Goal: Task Accomplishment & Management: Manage account settings

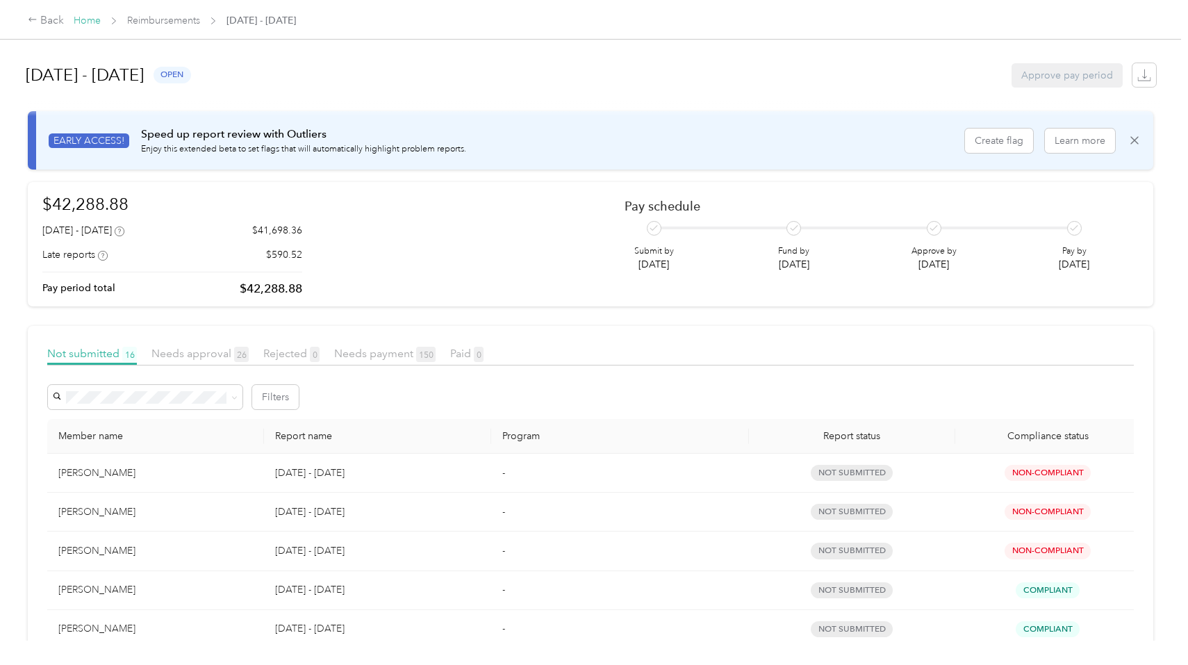
click at [88, 22] on link "Home" at bounding box center [87, 21] width 27 height 12
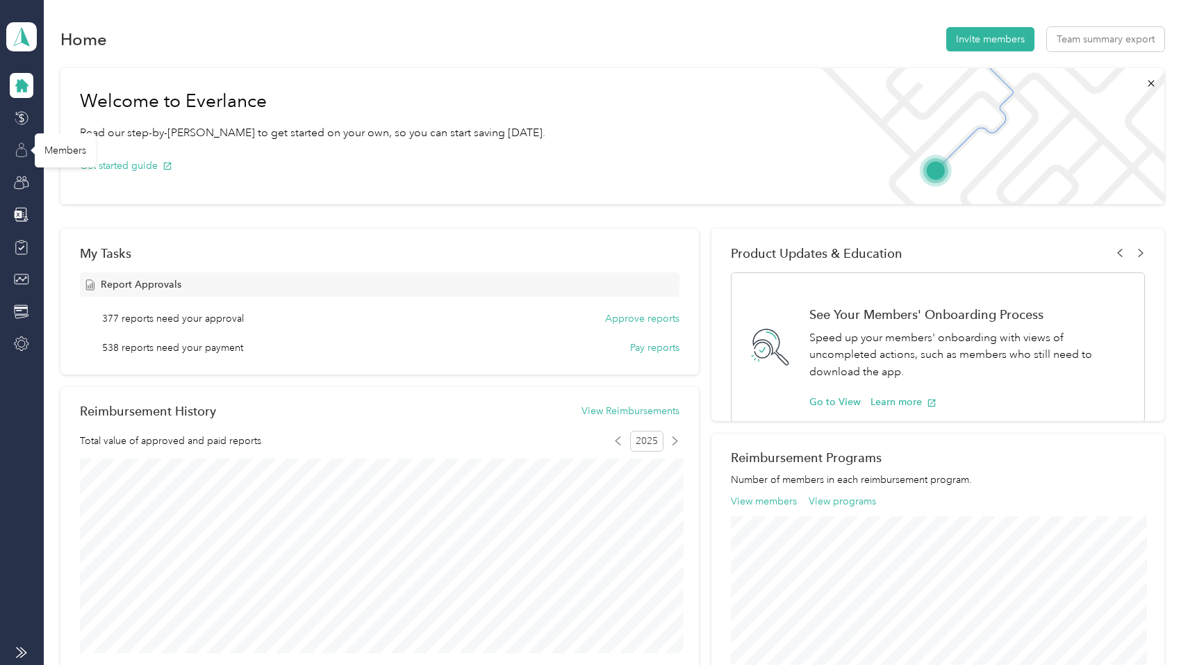
click at [24, 147] on icon at bounding box center [21, 145] width 5 height 5
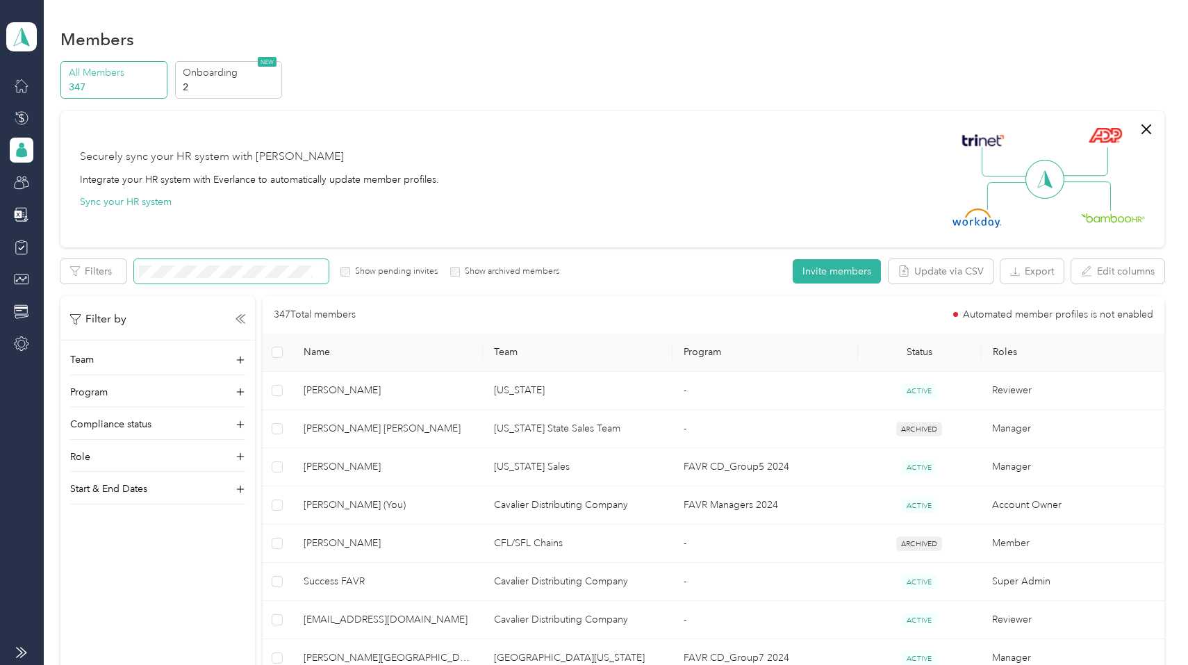
click at [253, 265] on span at bounding box center [231, 271] width 195 height 24
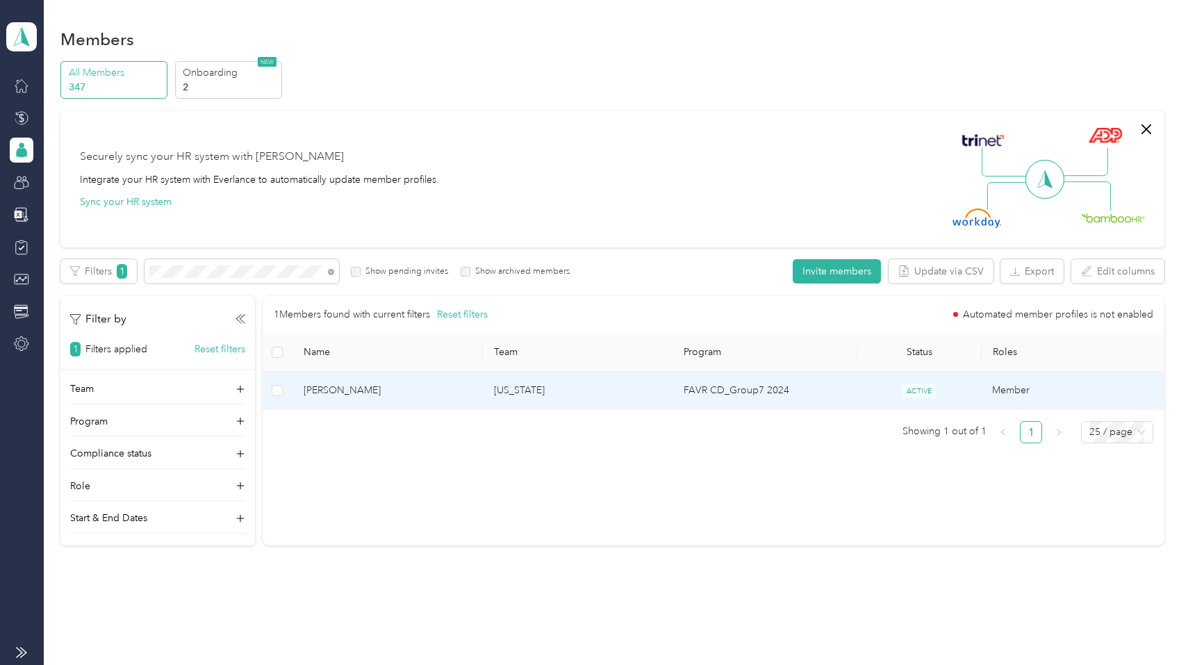
click at [511, 394] on td "[US_STATE]" at bounding box center [578, 391] width 190 height 38
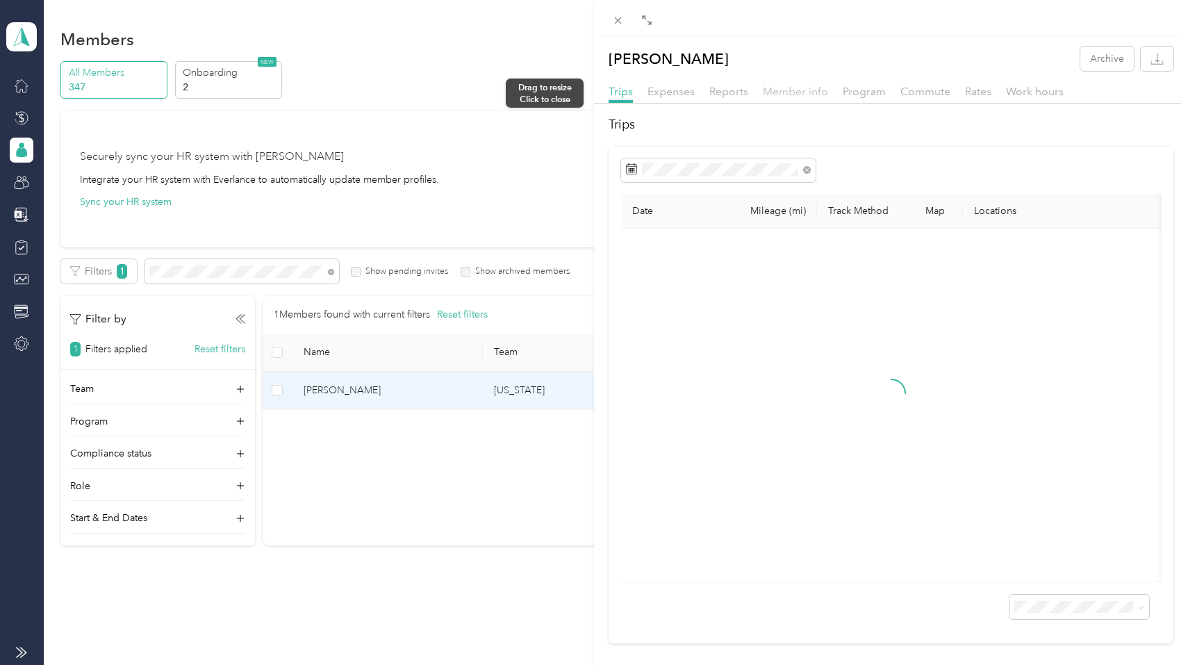
click at [797, 93] on span "Member info" at bounding box center [795, 91] width 65 height 13
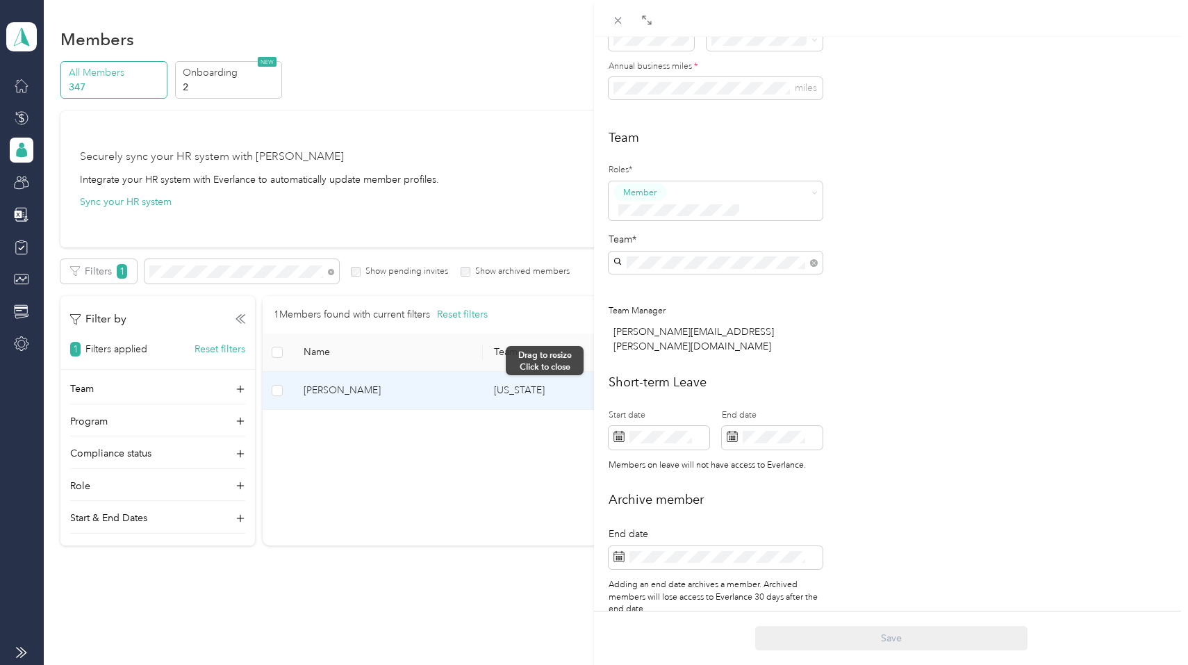
scroll to position [300, 0]
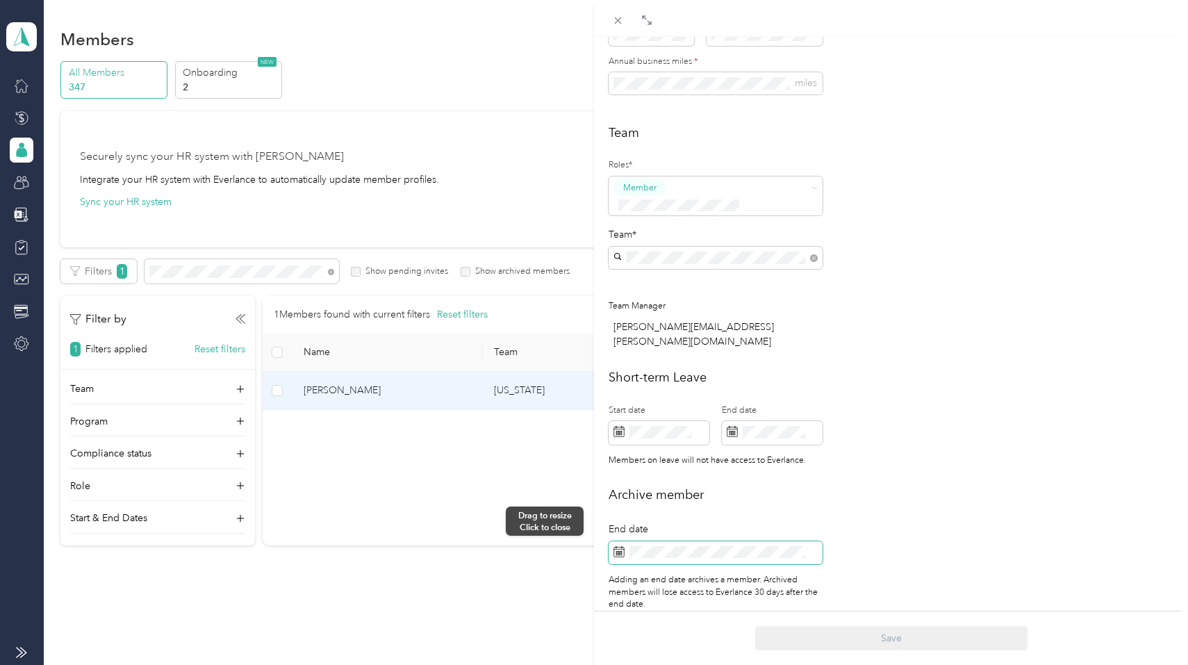
click at [618, 546] on icon at bounding box center [619, 551] width 11 height 11
click at [631, 541] on span at bounding box center [716, 553] width 214 height 24
click at [617, 546] on icon at bounding box center [619, 551] width 11 height 11
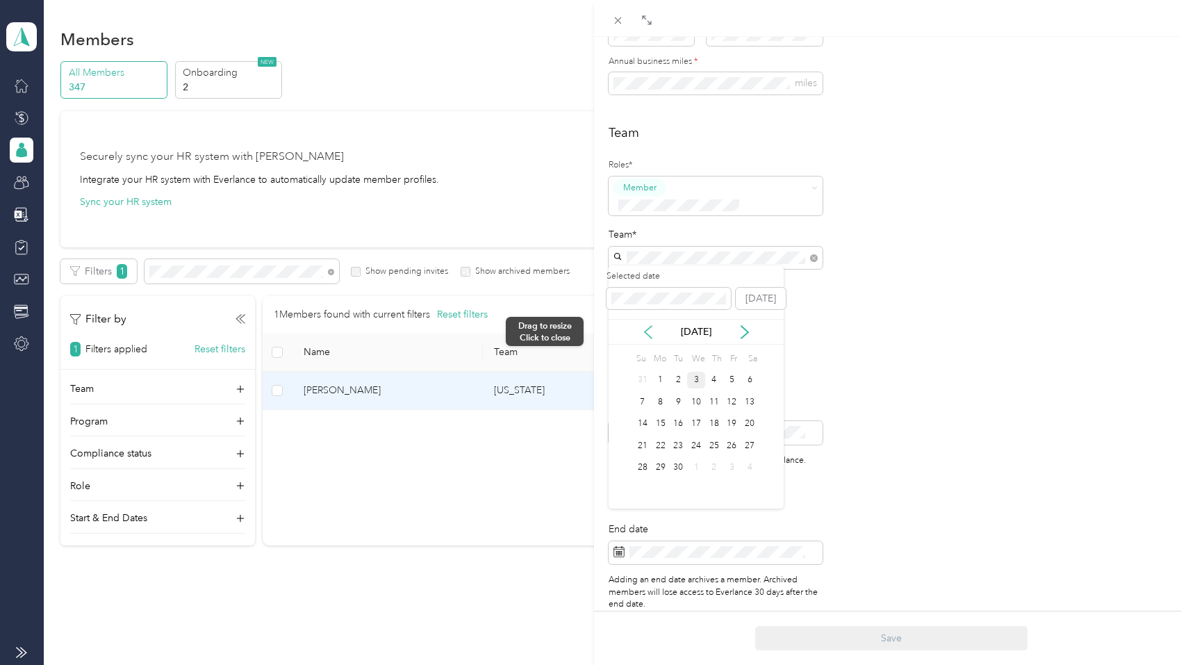
click at [649, 331] on icon at bounding box center [648, 332] width 14 height 14
click at [732, 406] on div "8" at bounding box center [732, 401] width 18 height 17
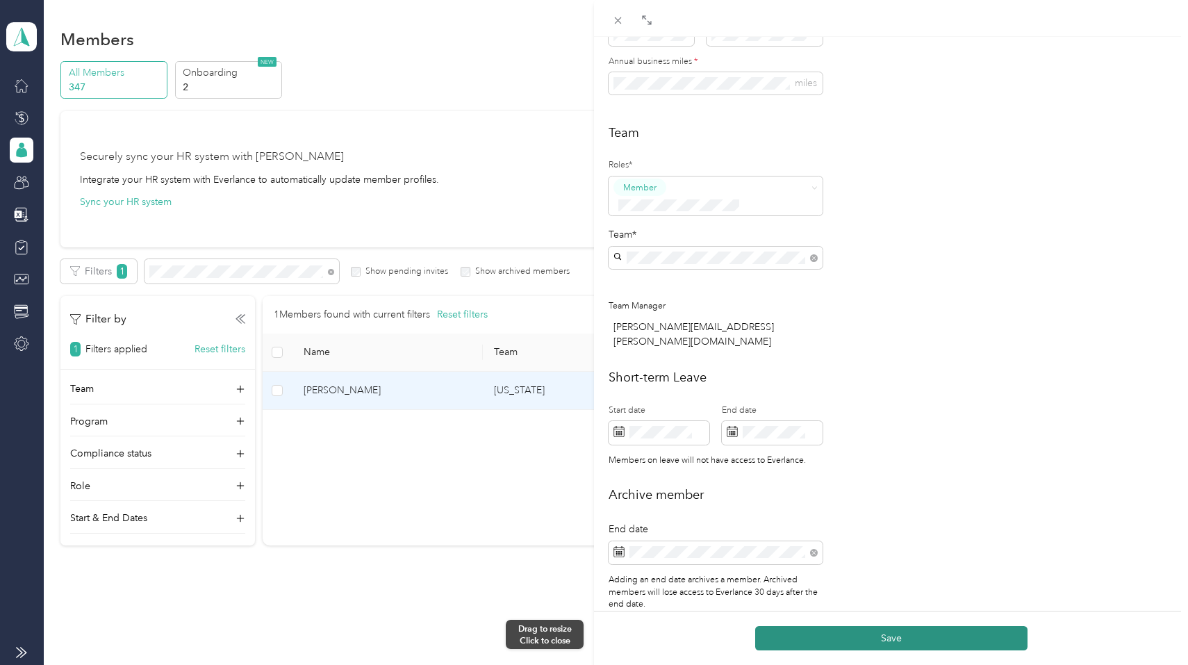
click at [862, 634] on button "Save" at bounding box center [891, 638] width 272 height 24
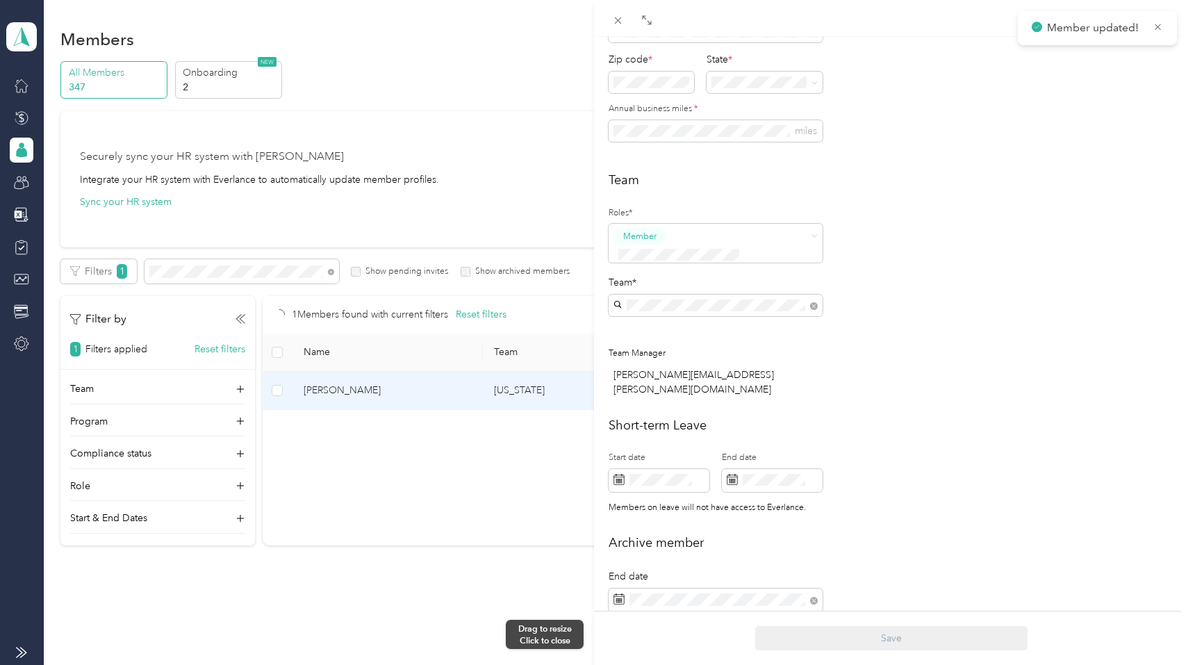
scroll to position [347, 0]
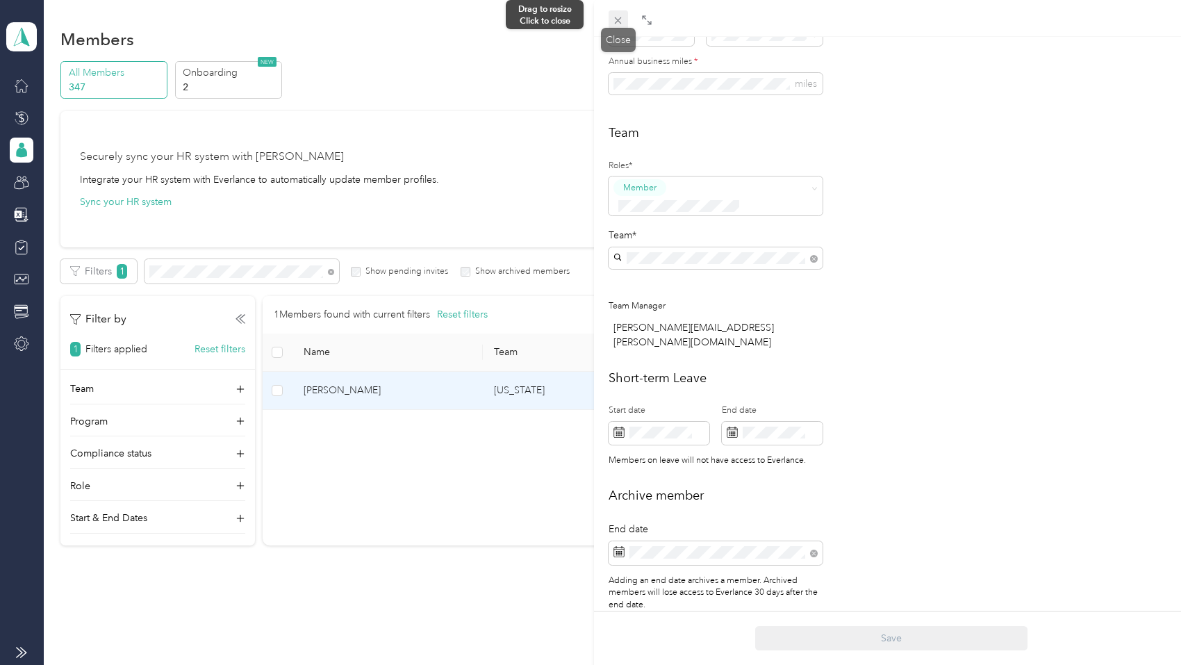
click at [618, 15] on icon at bounding box center [618, 21] width 12 height 12
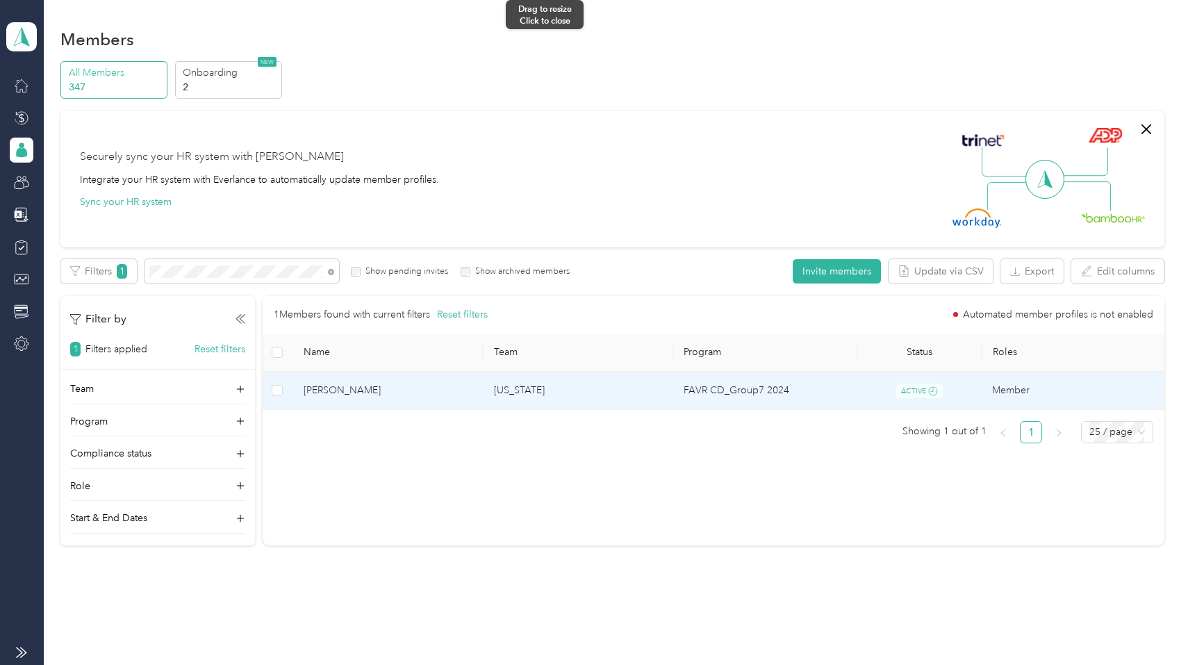
scroll to position [333, 0]
click at [509, 396] on td "[US_STATE]" at bounding box center [578, 391] width 190 height 39
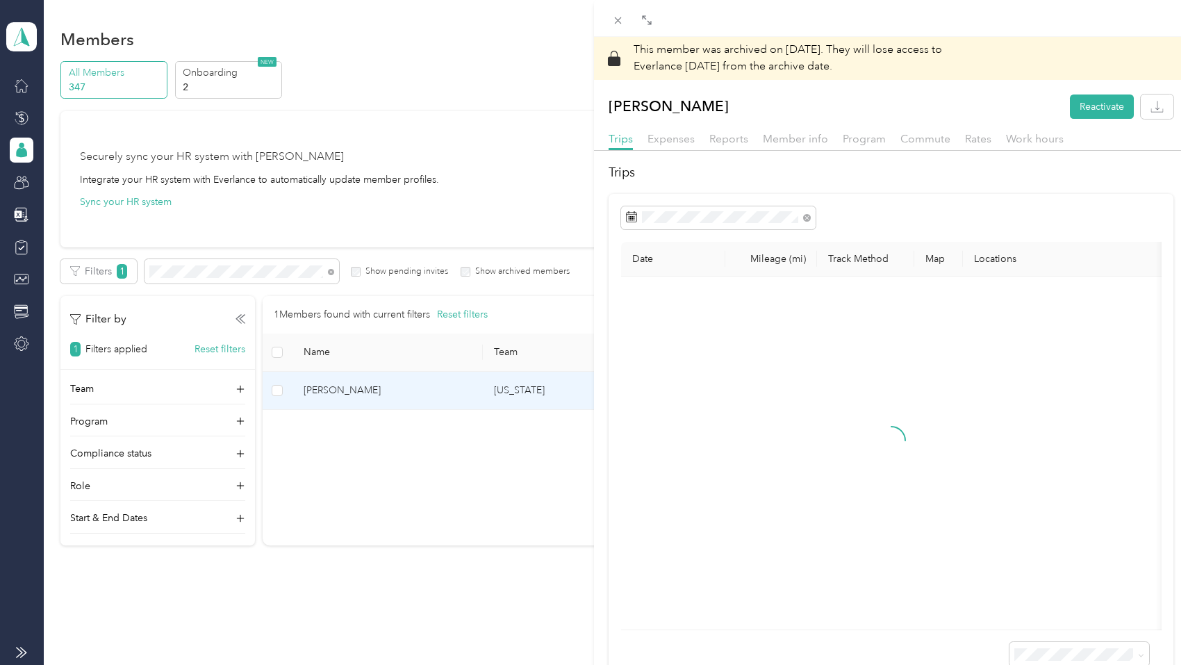
click at [480, 62] on div "This member was archived on [DATE] . They will lose access to Everlance [DATE] …" at bounding box center [594, 332] width 1188 height 665
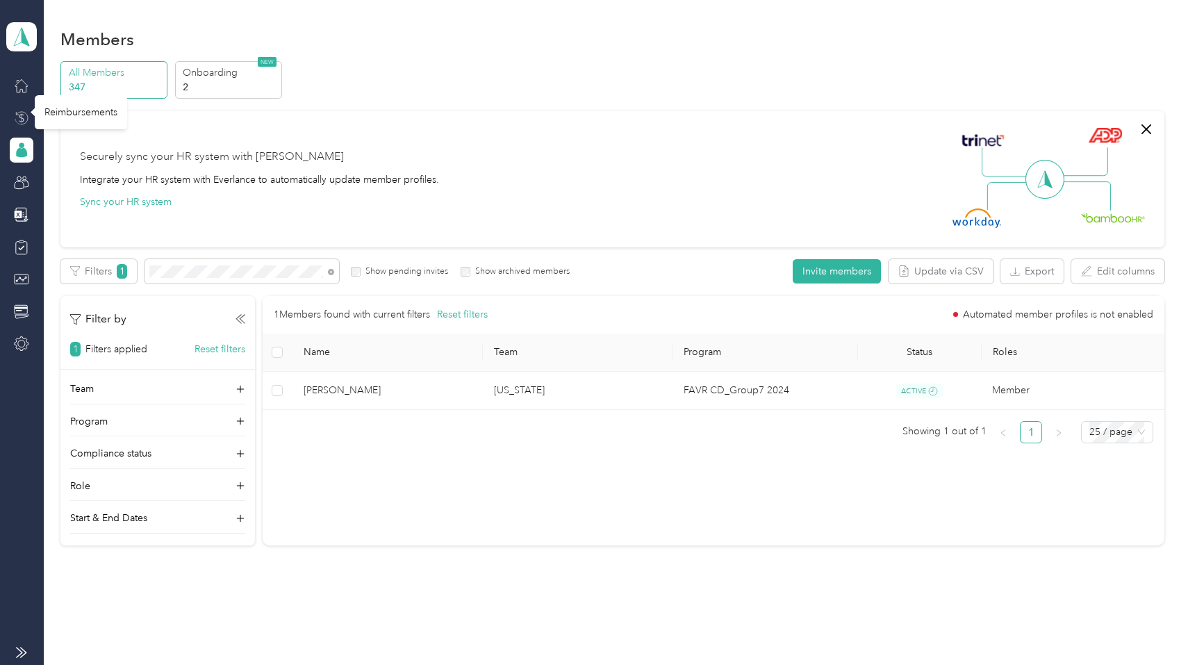
click at [22, 117] on icon at bounding box center [21, 117] width 5 height 9
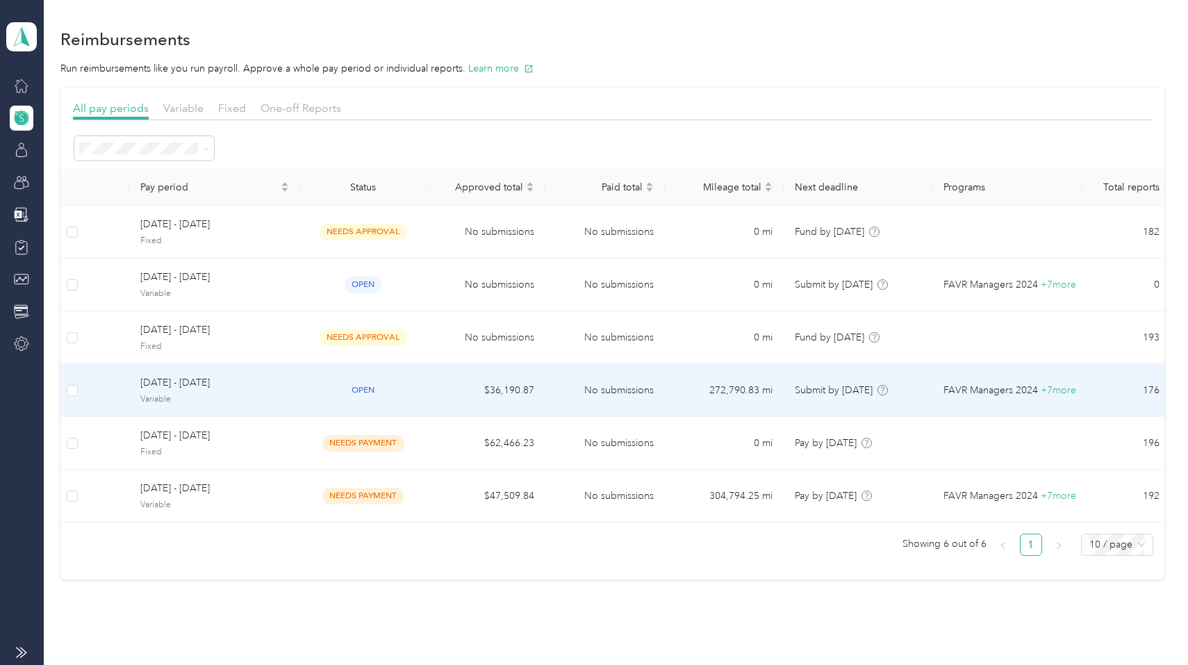
click at [192, 391] on span "[DATE] - [DATE]" at bounding box center [214, 382] width 149 height 15
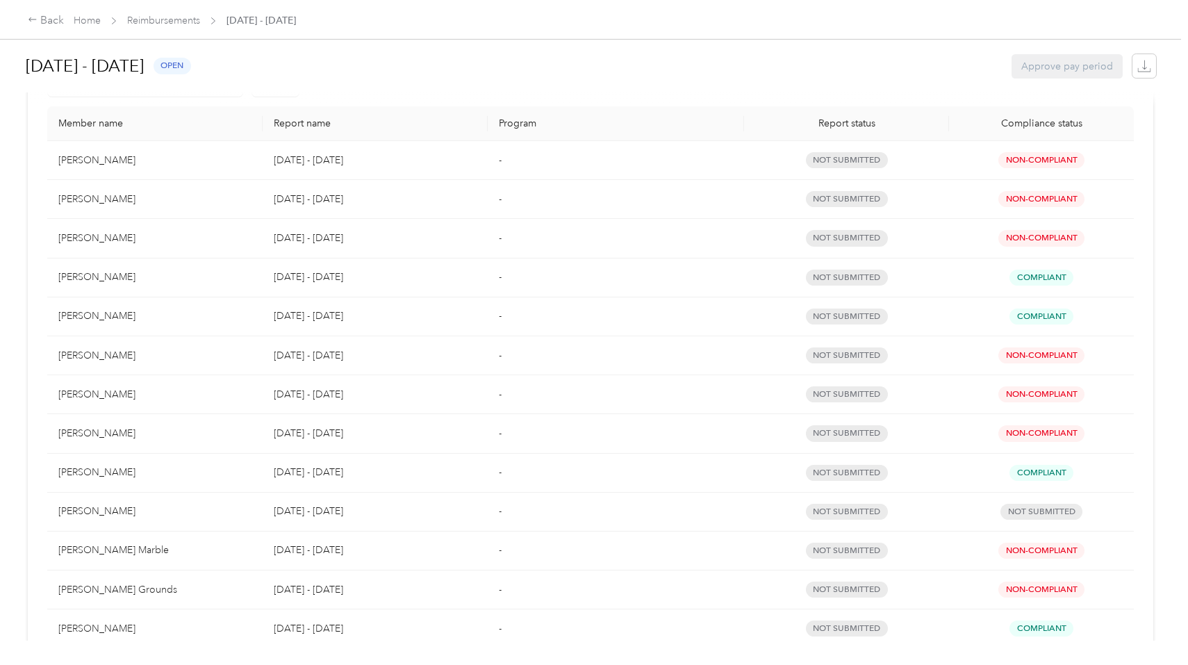
scroll to position [315, 0]
click at [384, 439] on p "[DATE] - [DATE]" at bounding box center [376, 431] width 204 height 15
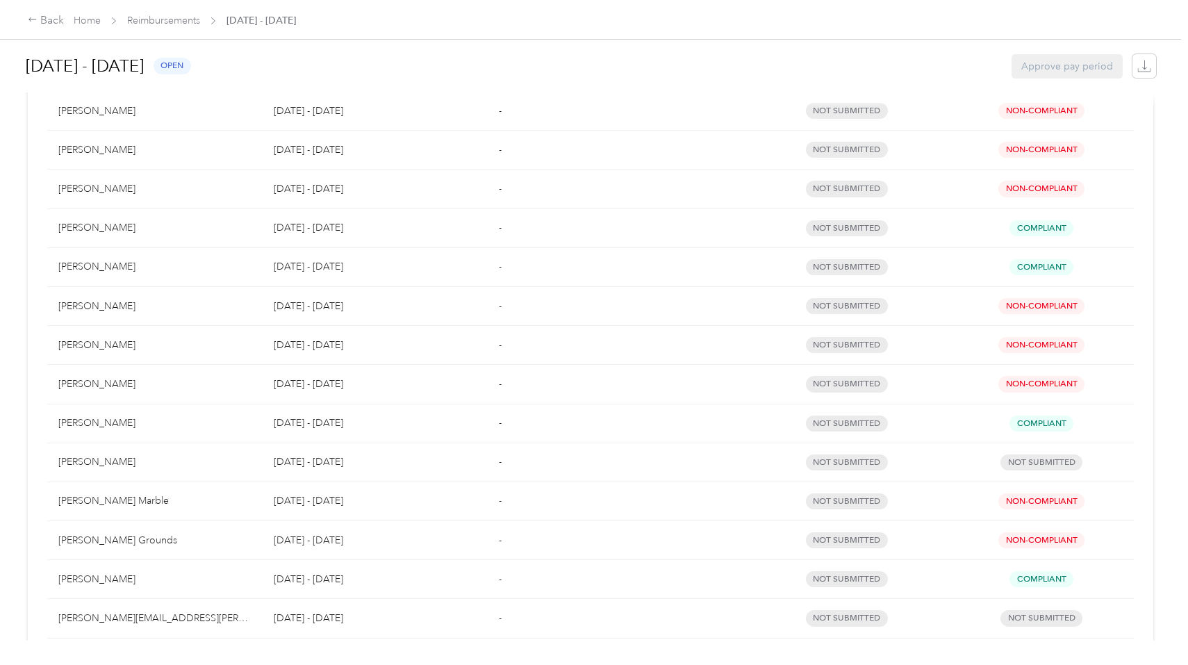
scroll to position [361, 0]
click at [97, 231] on div "[PERSON_NAME]" at bounding box center [154, 228] width 193 height 15
click at [87, 233] on div "[PERSON_NAME]" at bounding box center [154, 228] width 193 height 15
click at [88, 228] on div "[PERSON_NAME]" at bounding box center [154, 228] width 193 height 15
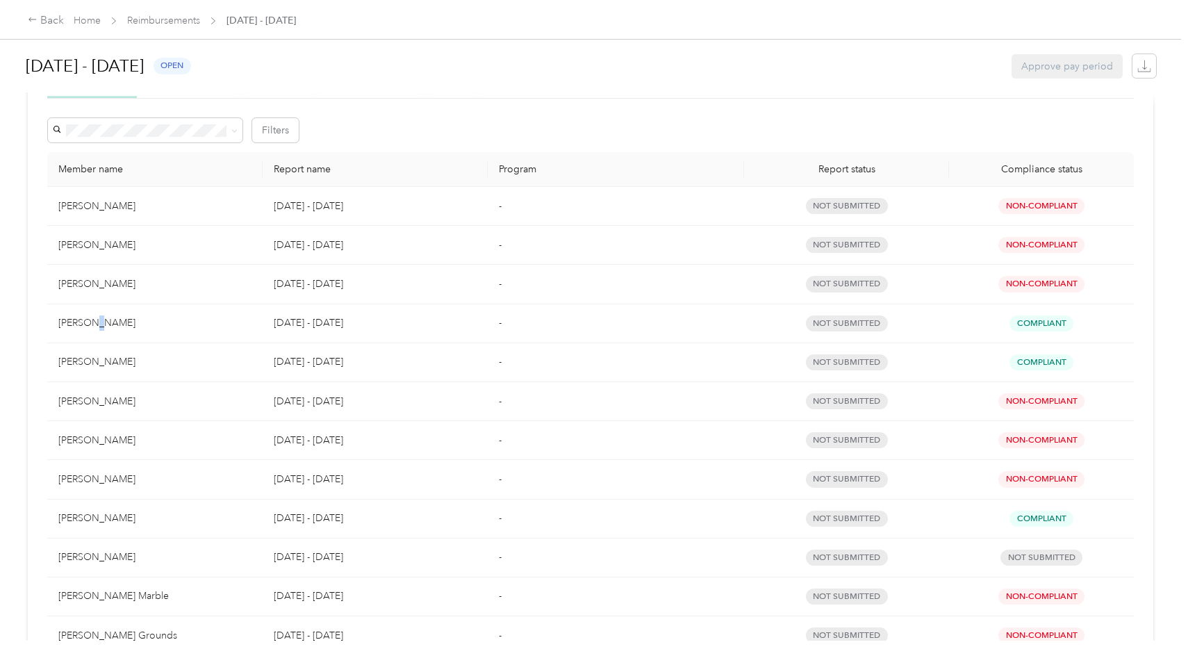
scroll to position [0, 0]
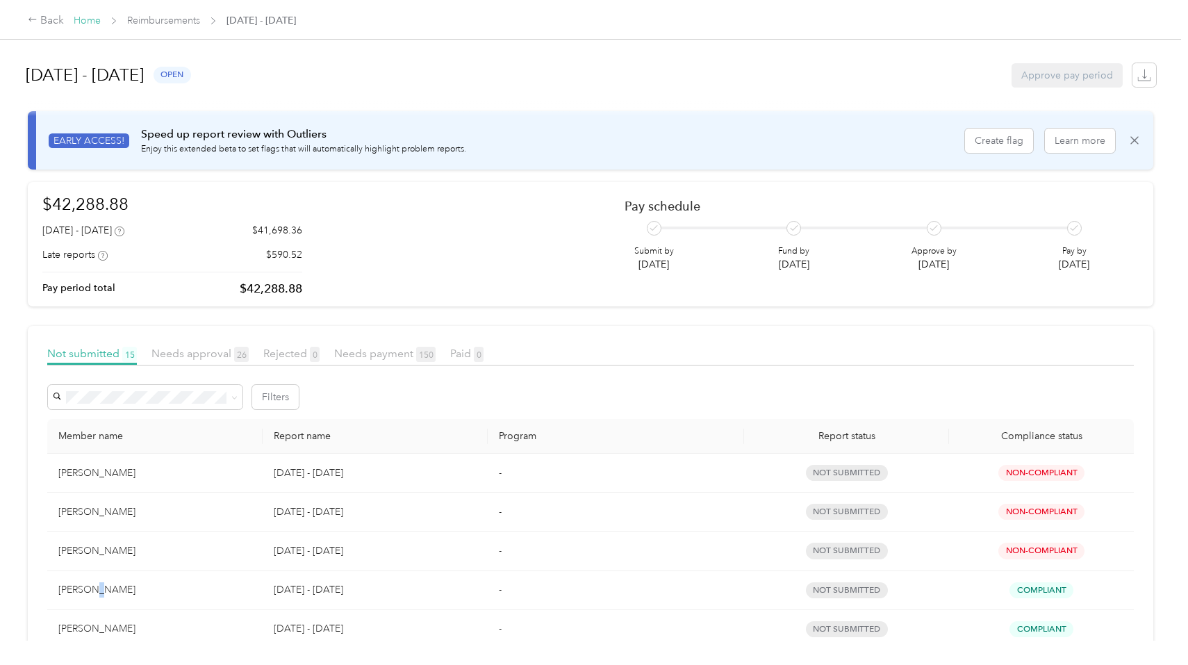
click at [95, 19] on link "Home" at bounding box center [87, 21] width 27 height 12
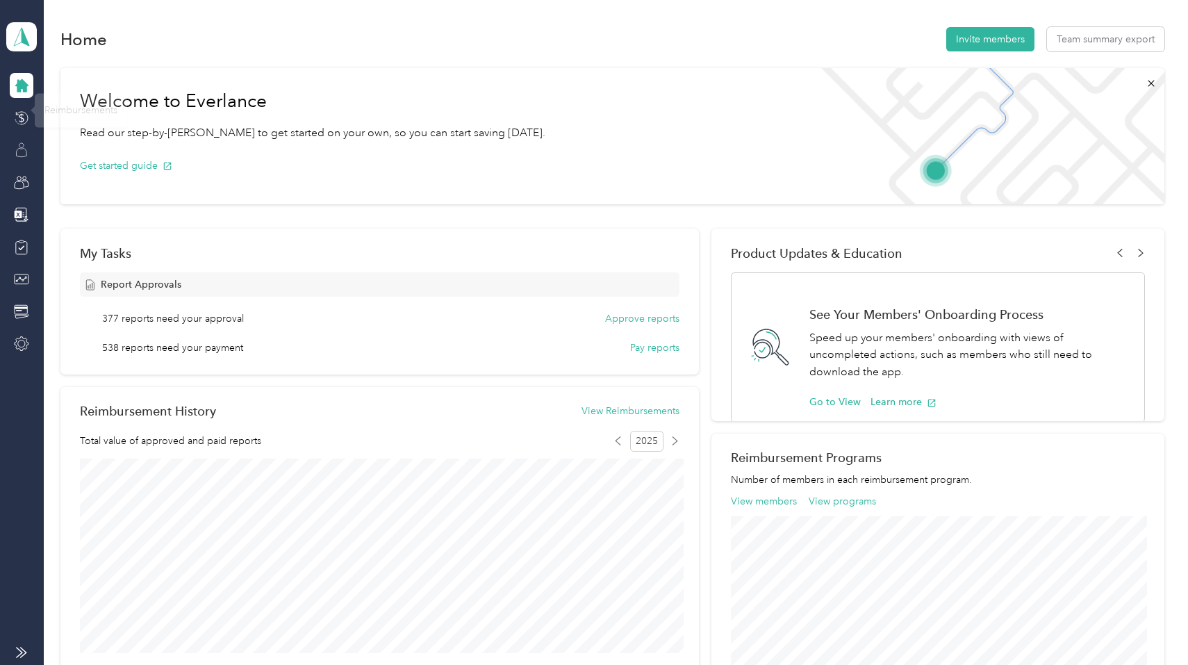
click at [23, 152] on icon at bounding box center [21, 149] width 15 height 15
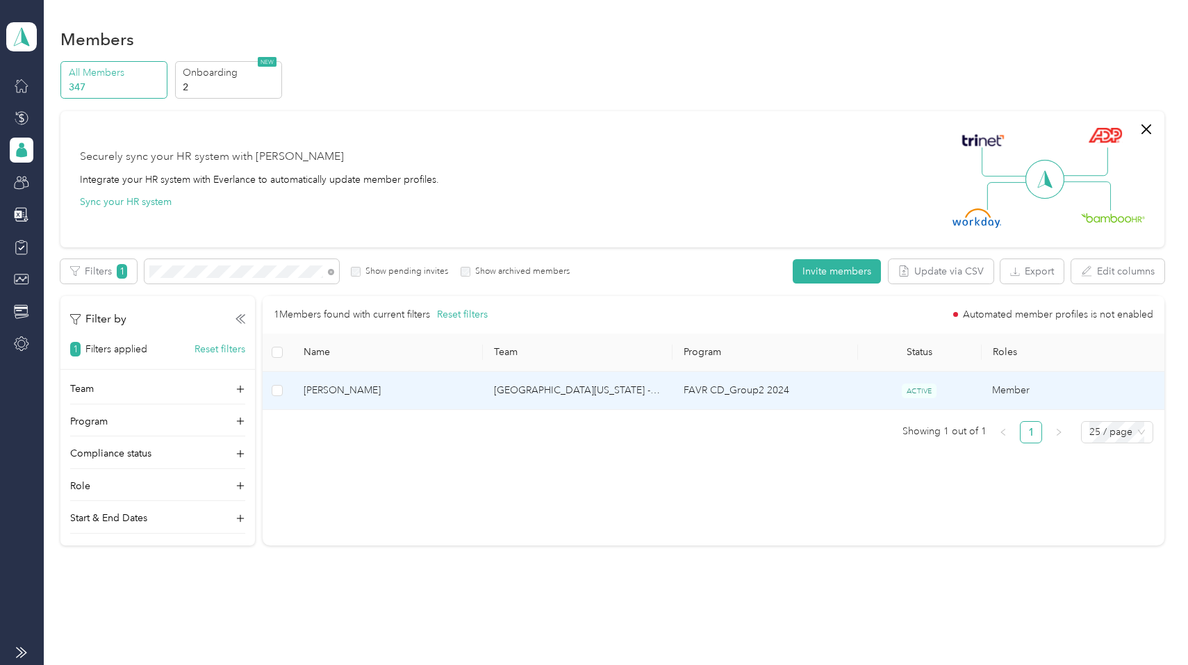
click at [532, 390] on td "[GEOGRAPHIC_DATA][US_STATE] - [GEOGRAPHIC_DATA]" at bounding box center [578, 391] width 190 height 38
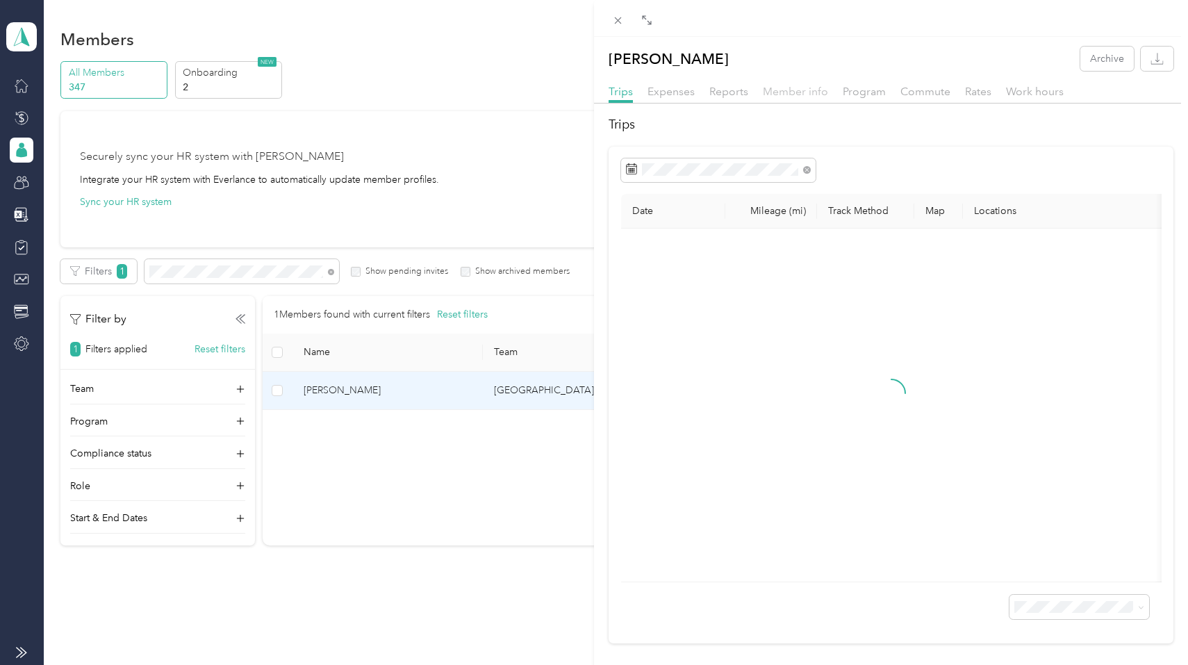
click at [777, 90] on span "Member info" at bounding box center [795, 91] width 65 height 13
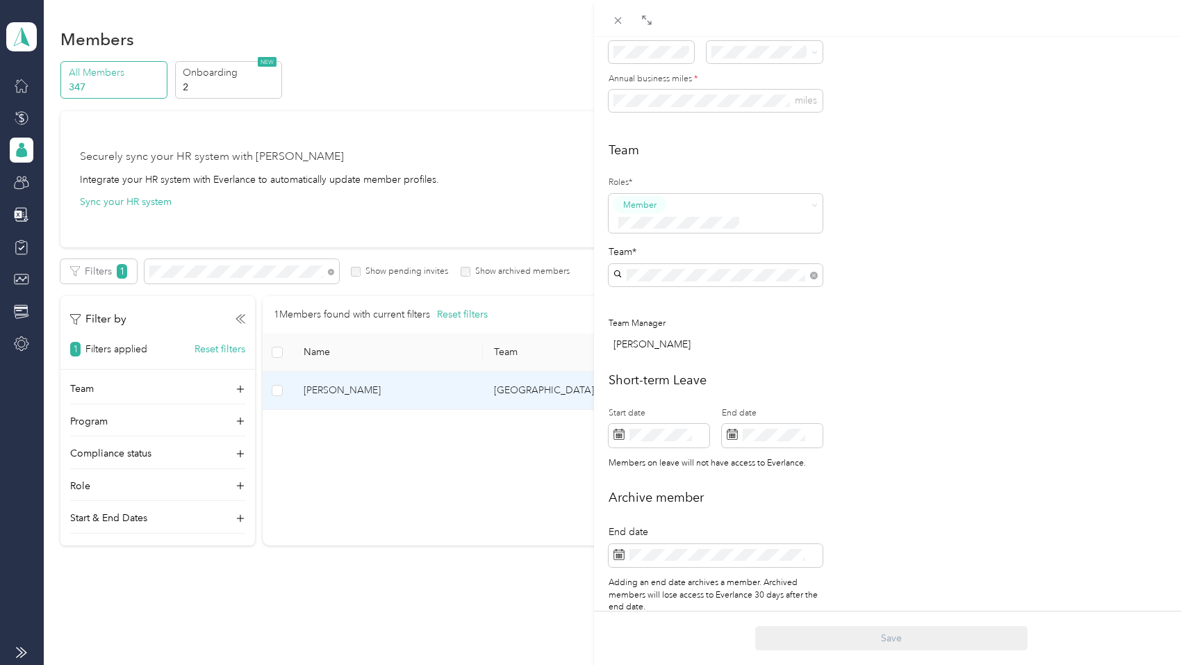
scroll to position [300, 0]
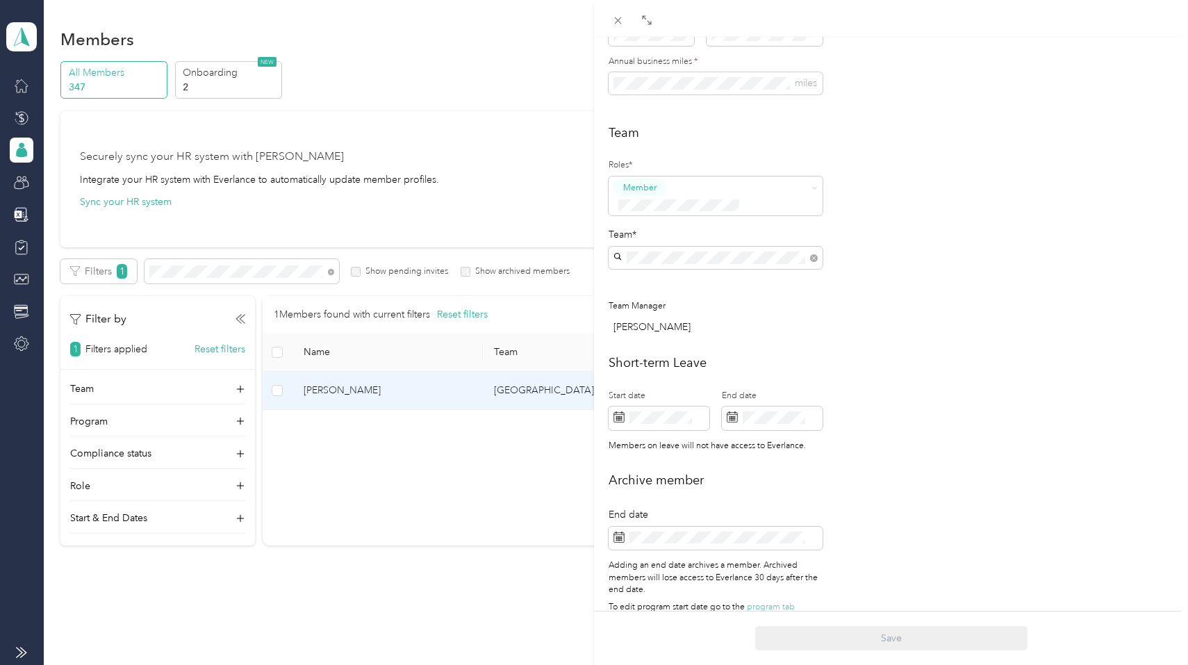
click at [866, 386] on div "Short-term Leave Start date End date Members on leave will not have access to E…" at bounding box center [891, 407] width 565 height 106
click at [619, 19] on icon at bounding box center [618, 21] width 12 height 12
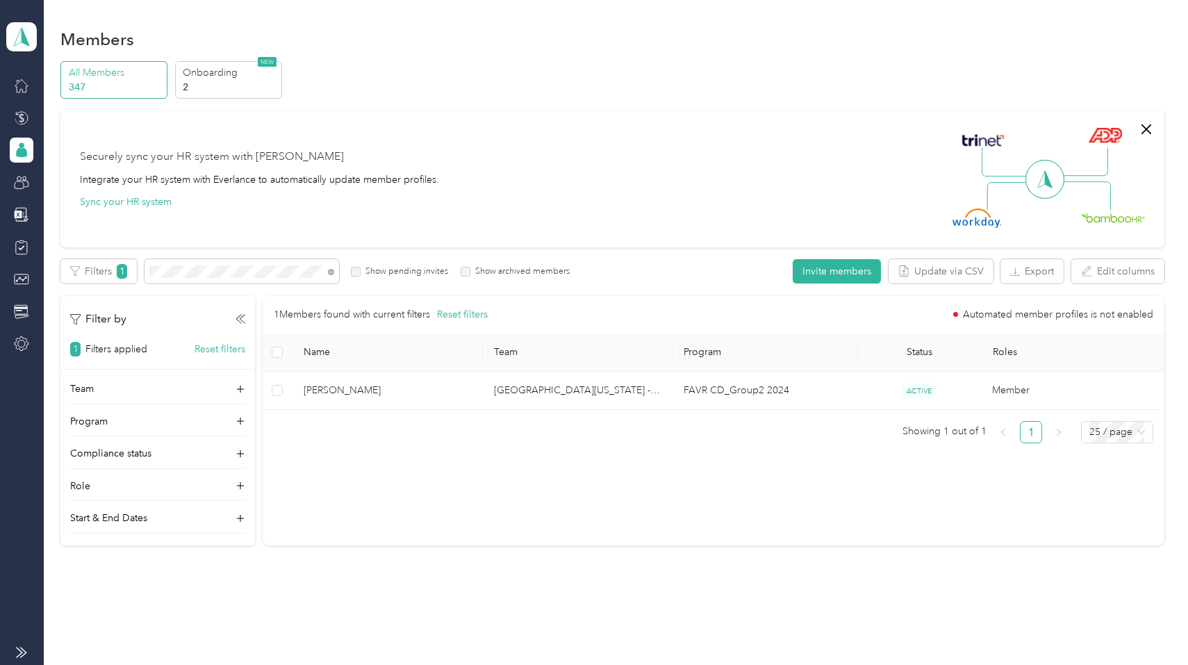
scroll to position [286, 0]
click at [18, 115] on icon at bounding box center [18, 113] width 3 height 3
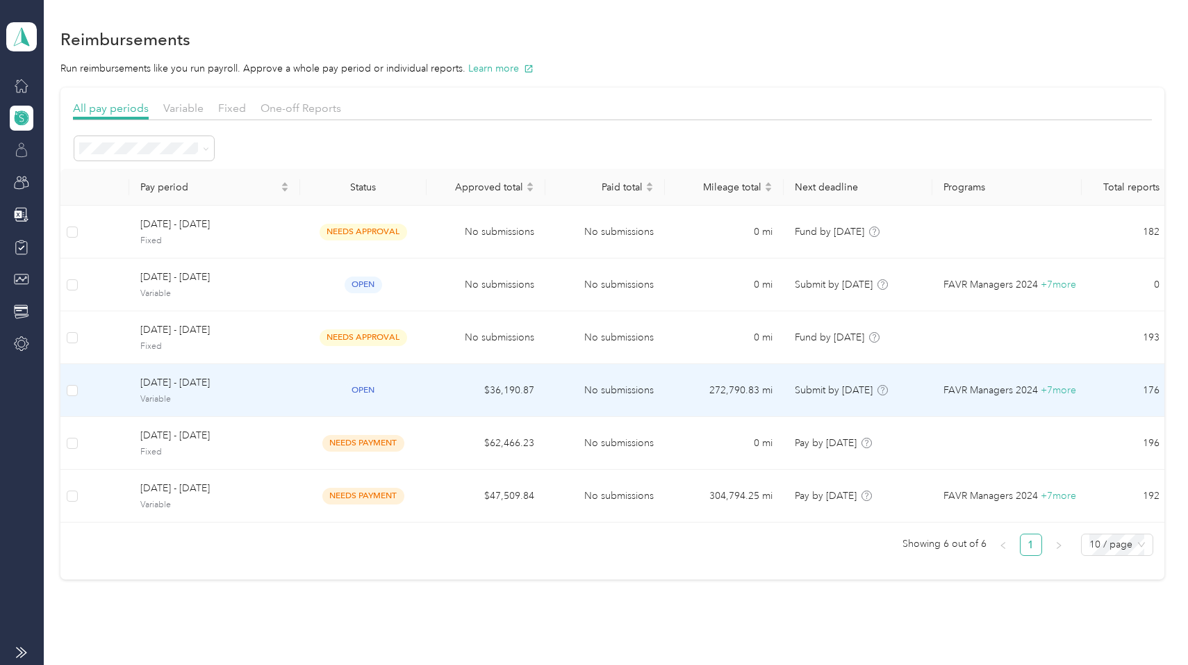
click at [340, 391] on div "open" at bounding box center [363, 390] width 104 height 16
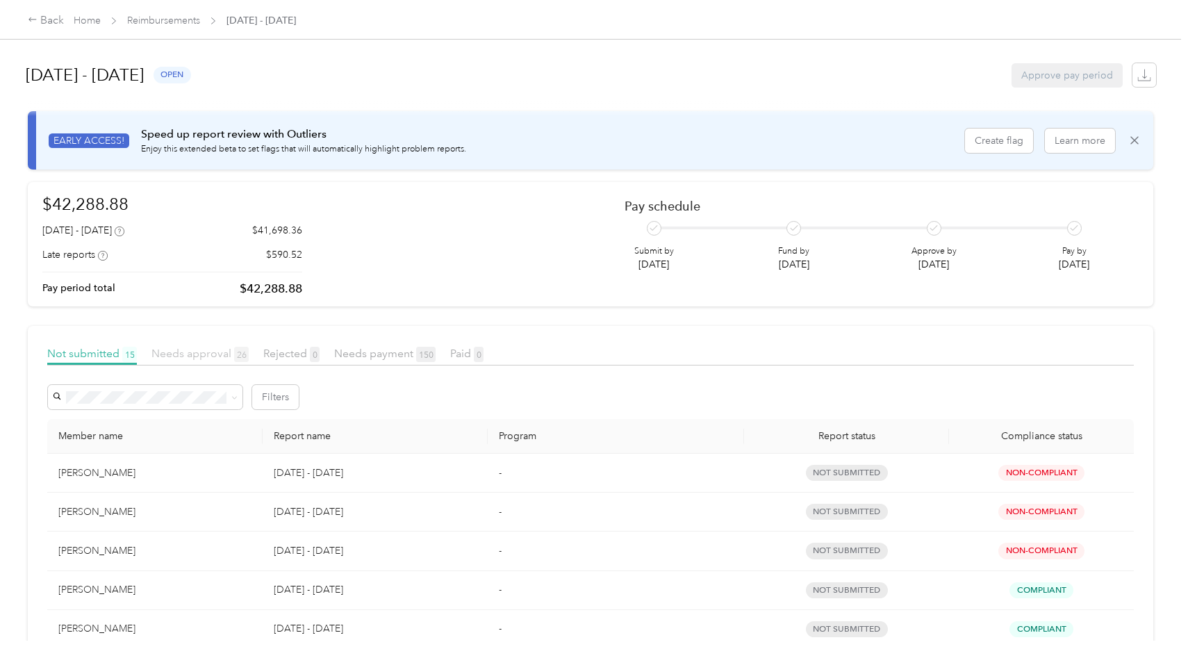
click at [199, 352] on span "Needs approval 26" at bounding box center [199, 353] width 97 height 13
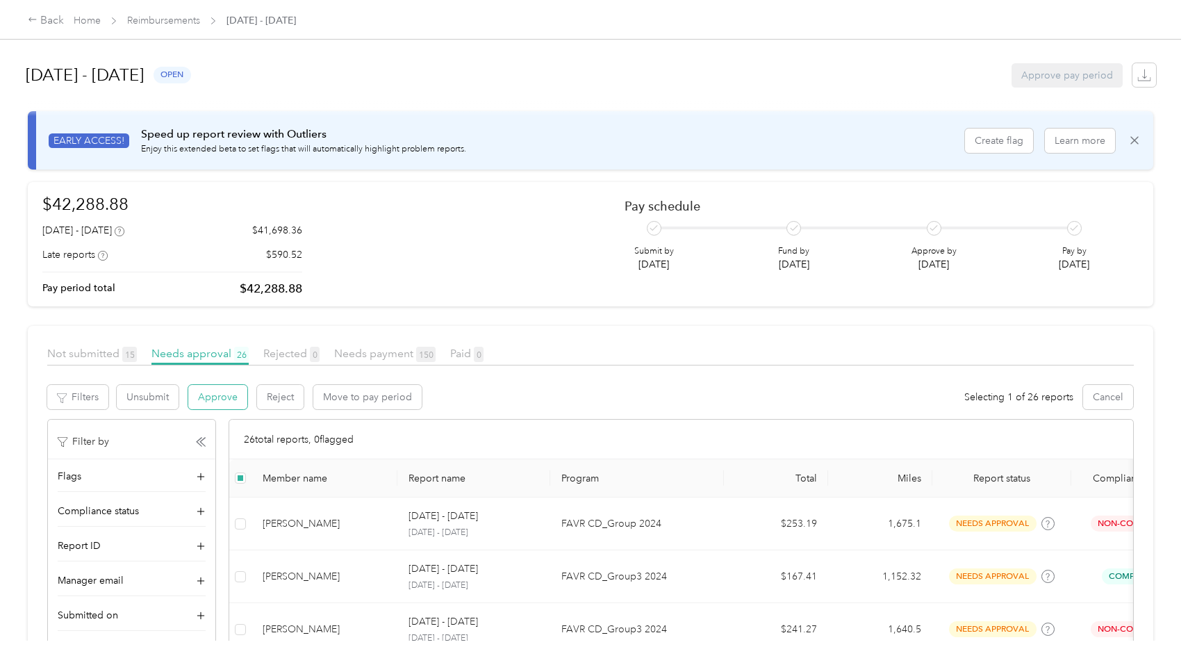
click at [229, 395] on button "Approve" at bounding box center [217, 397] width 59 height 24
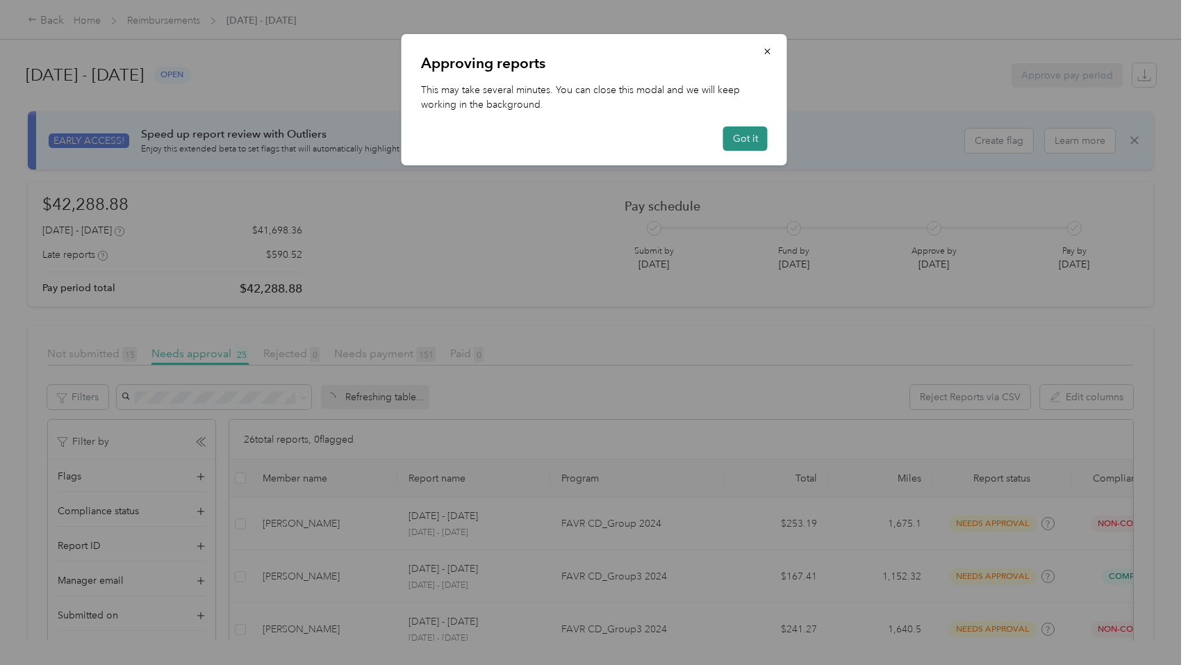
click at [752, 140] on button "Got it" at bounding box center [745, 138] width 44 height 24
